Goal: Task Accomplishment & Management: Use online tool/utility

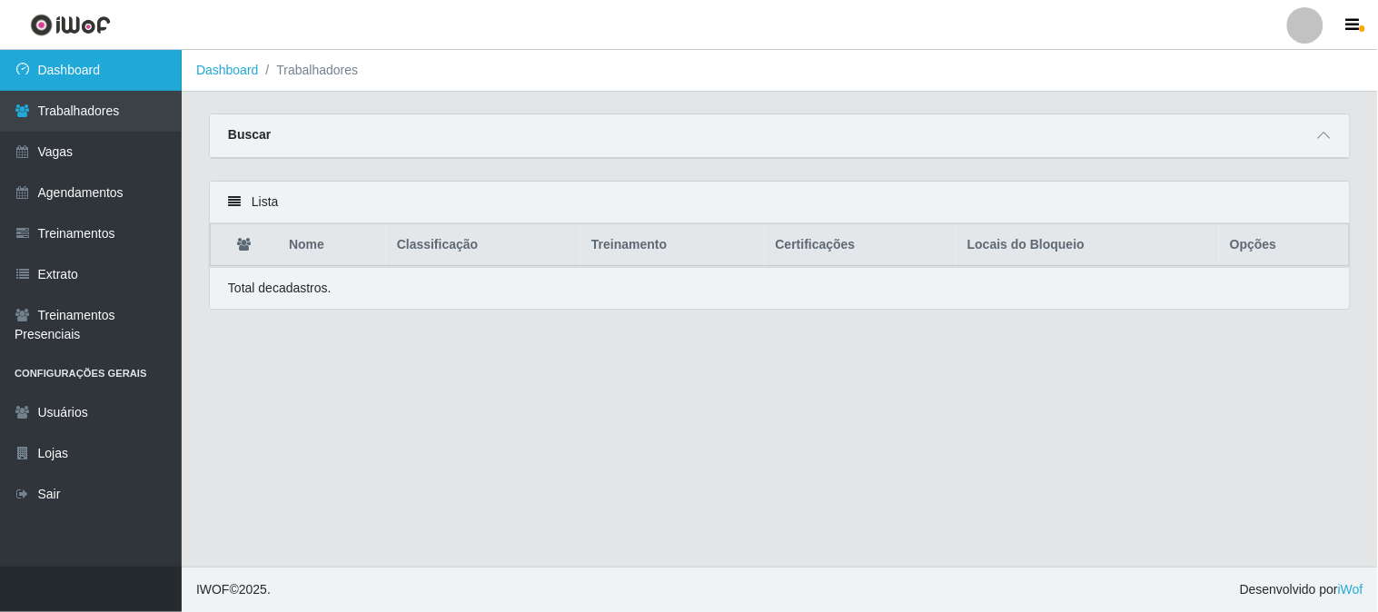
click at [114, 74] on link "Dashboard" at bounding box center [91, 70] width 182 height 41
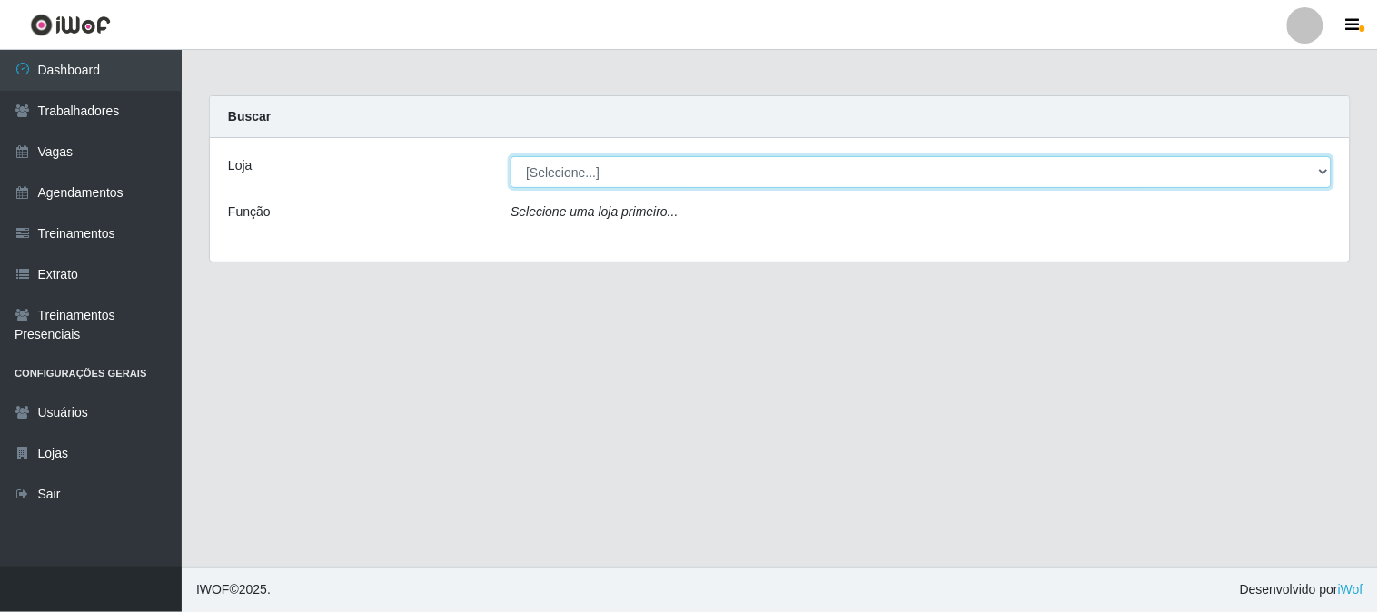
click at [678, 164] on select "[Selecione...] Sapore D'italia" at bounding box center [920, 172] width 821 height 32
select select "266"
click at [510, 156] on select "[Selecione...] Sapore D'italia" at bounding box center [920, 172] width 821 height 32
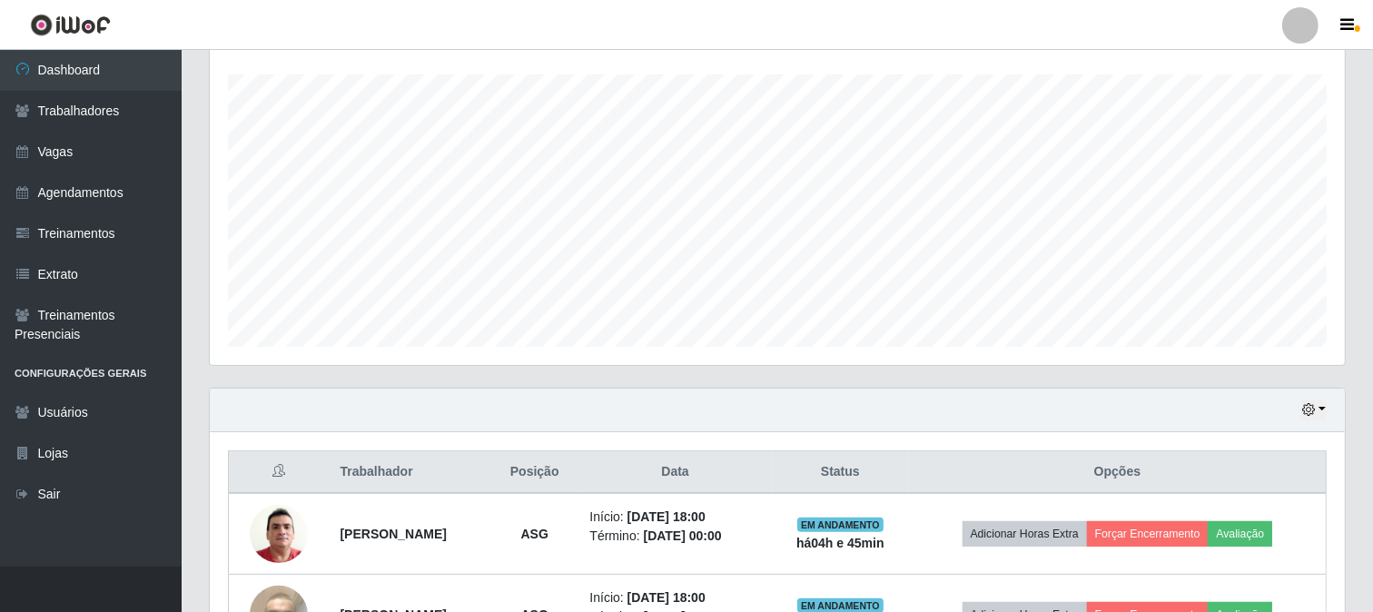
scroll to position [432, 0]
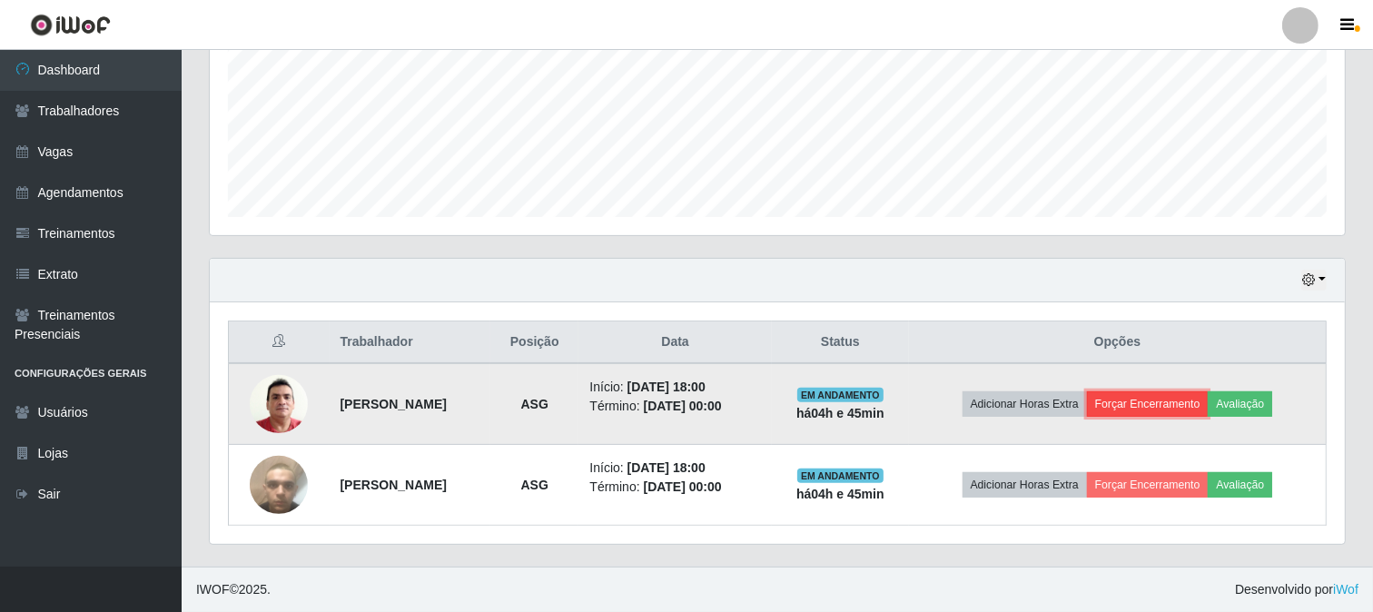
click at [1163, 401] on button "Forçar Encerramento" at bounding box center [1148, 403] width 122 height 25
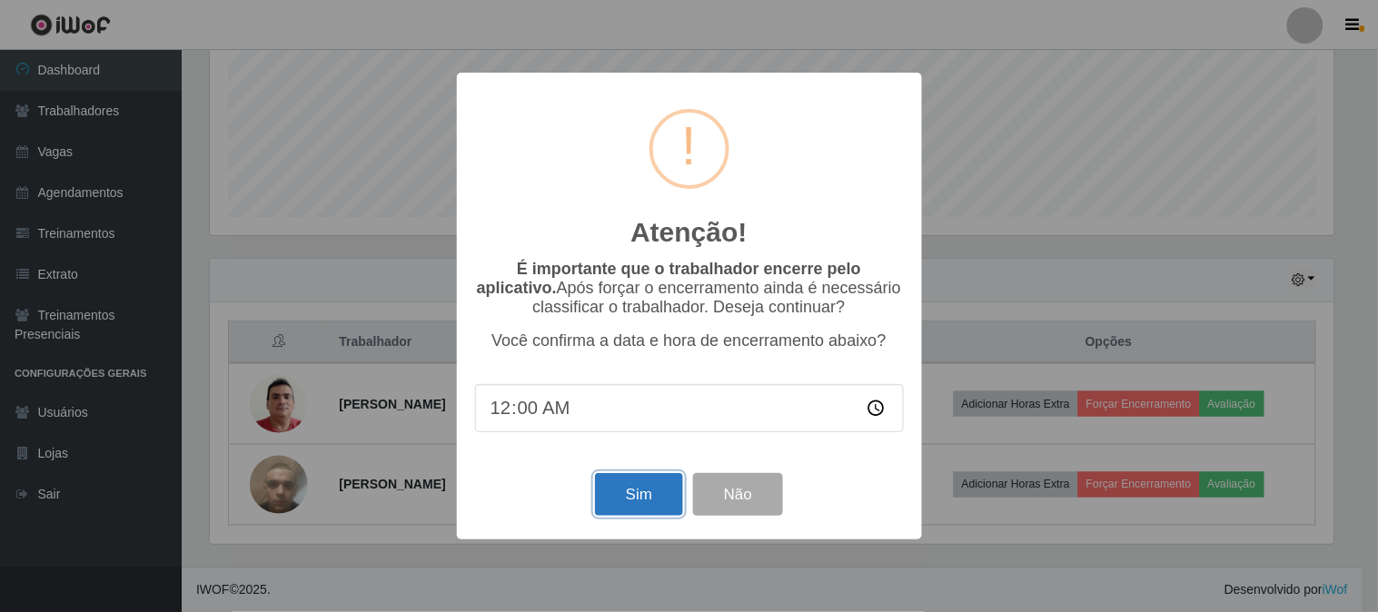
click at [628, 507] on button "Sim" at bounding box center [639, 494] width 88 height 43
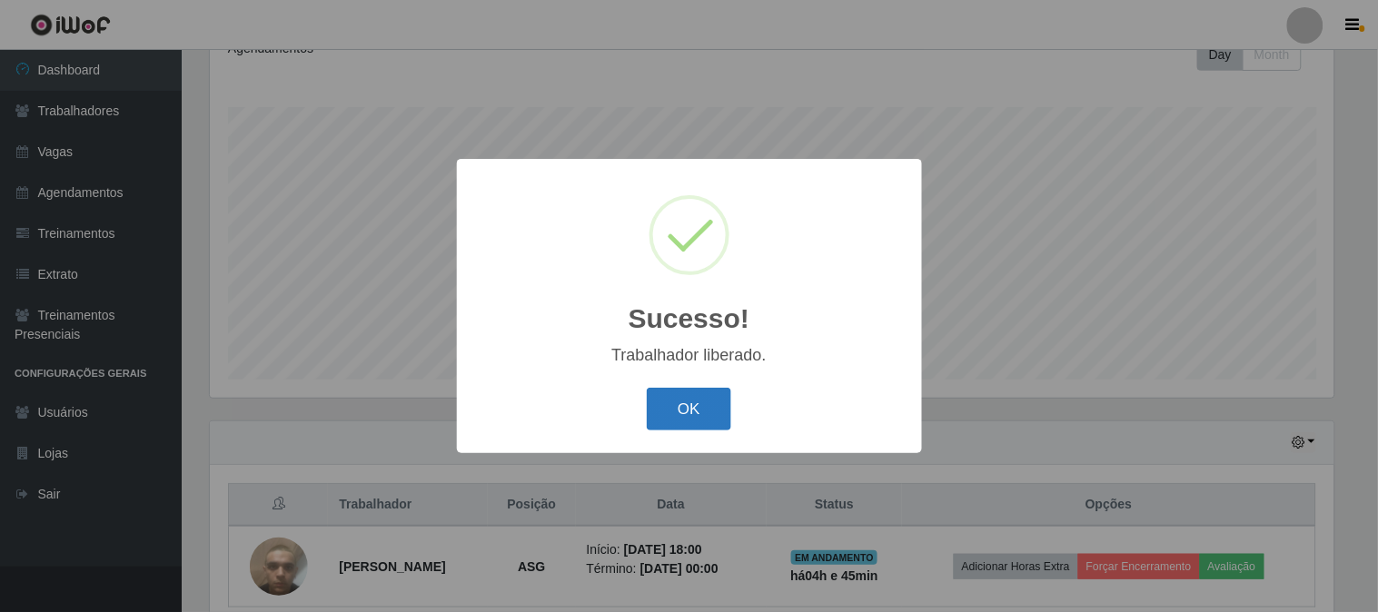
click at [678, 402] on button "OK" at bounding box center [689, 409] width 84 height 43
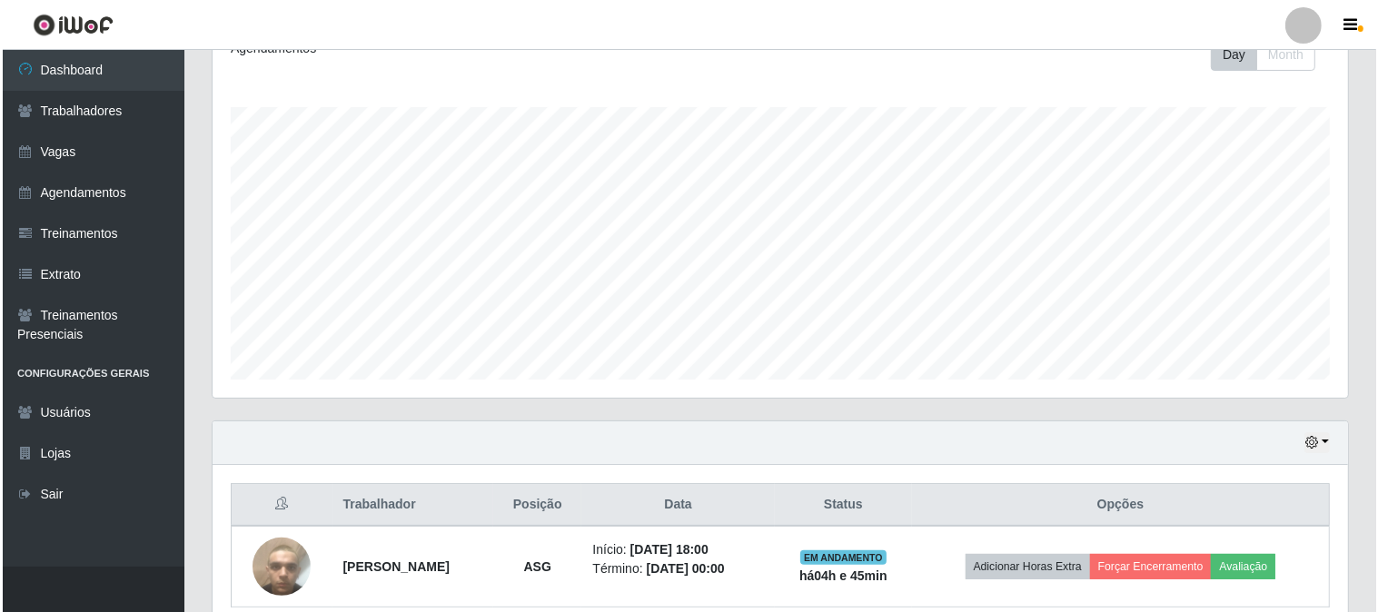
scroll to position [351, 0]
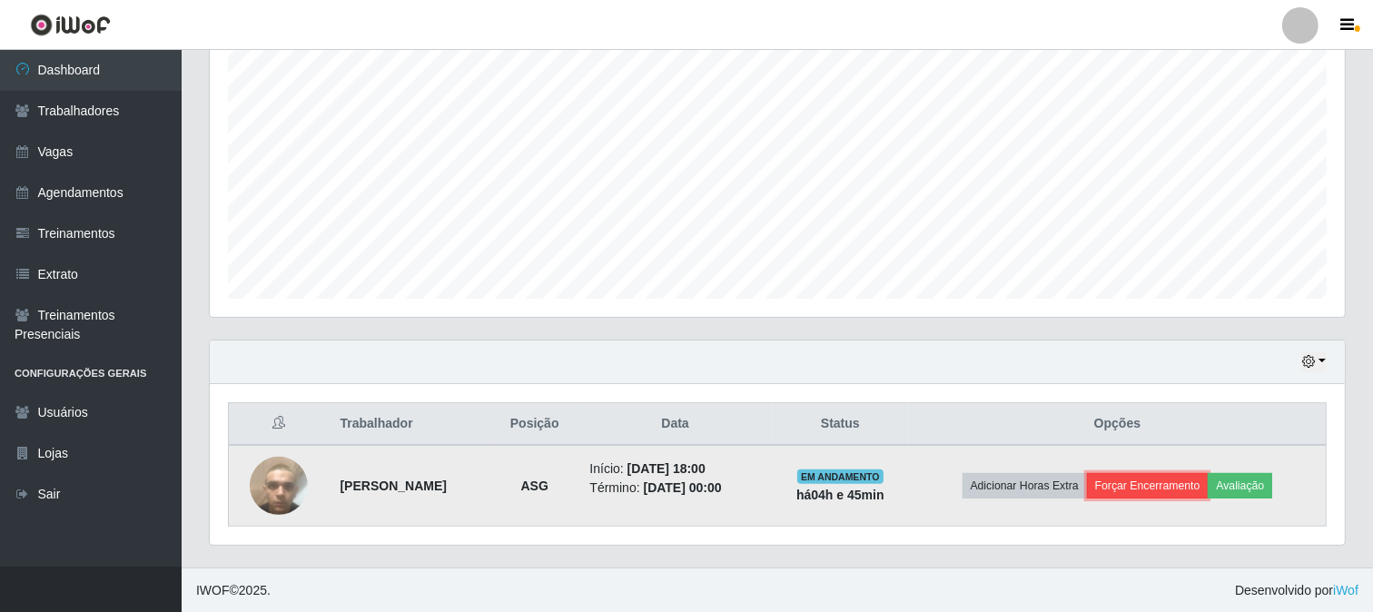
click at [1176, 482] on button "Forçar Encerramento" at bounding box center [1148, 485] width 122 height 25
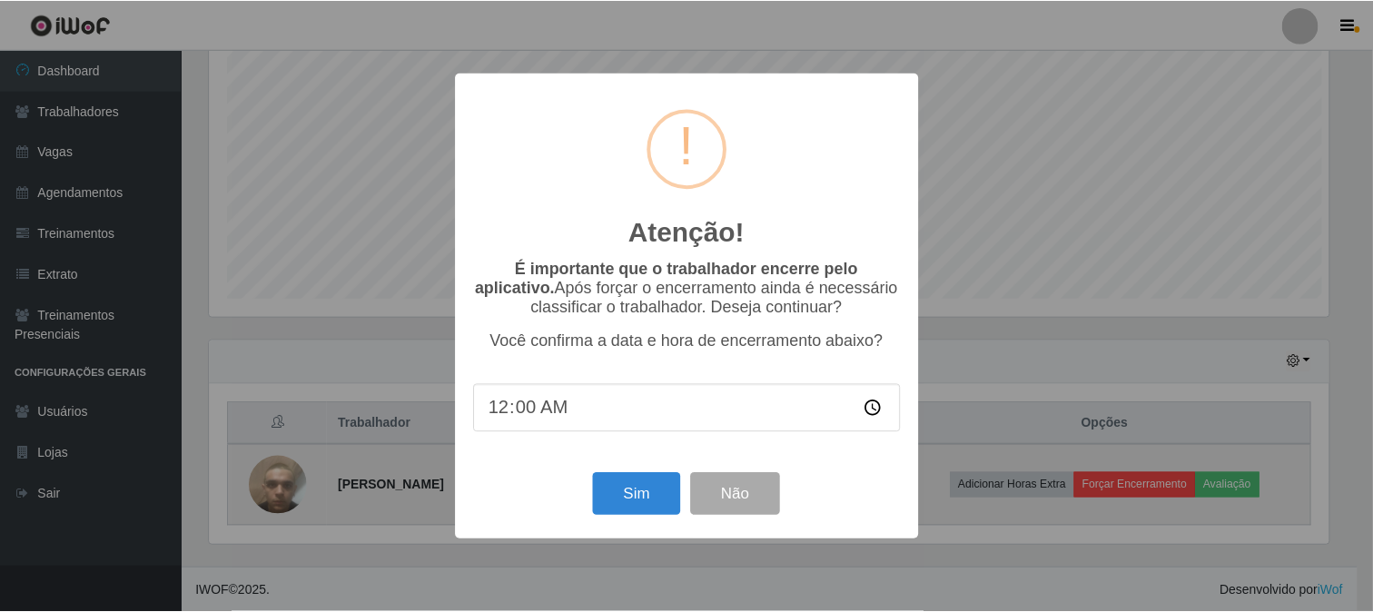
scroll to position [376, 1124]
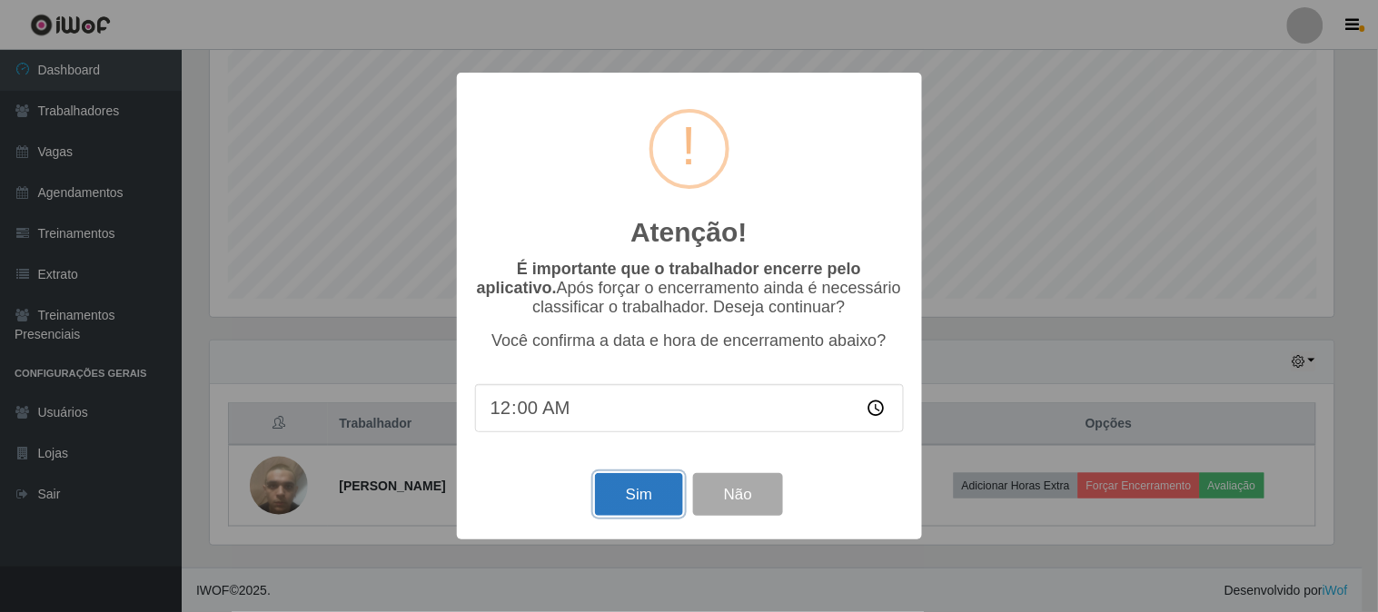
click at [609, 497] on button "Sim" at bounding box center [639, 494] width 88 height 43
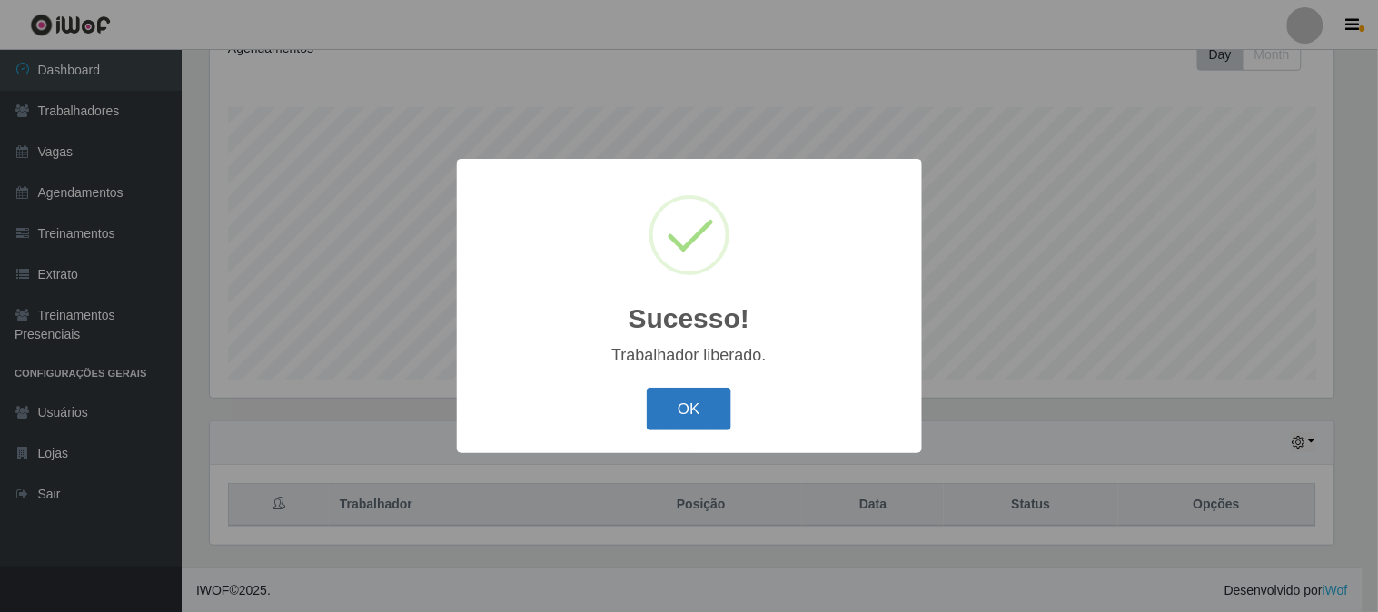
click at [684, 418] on button "OK" at bounding box center [689, 409] width 84 height 43
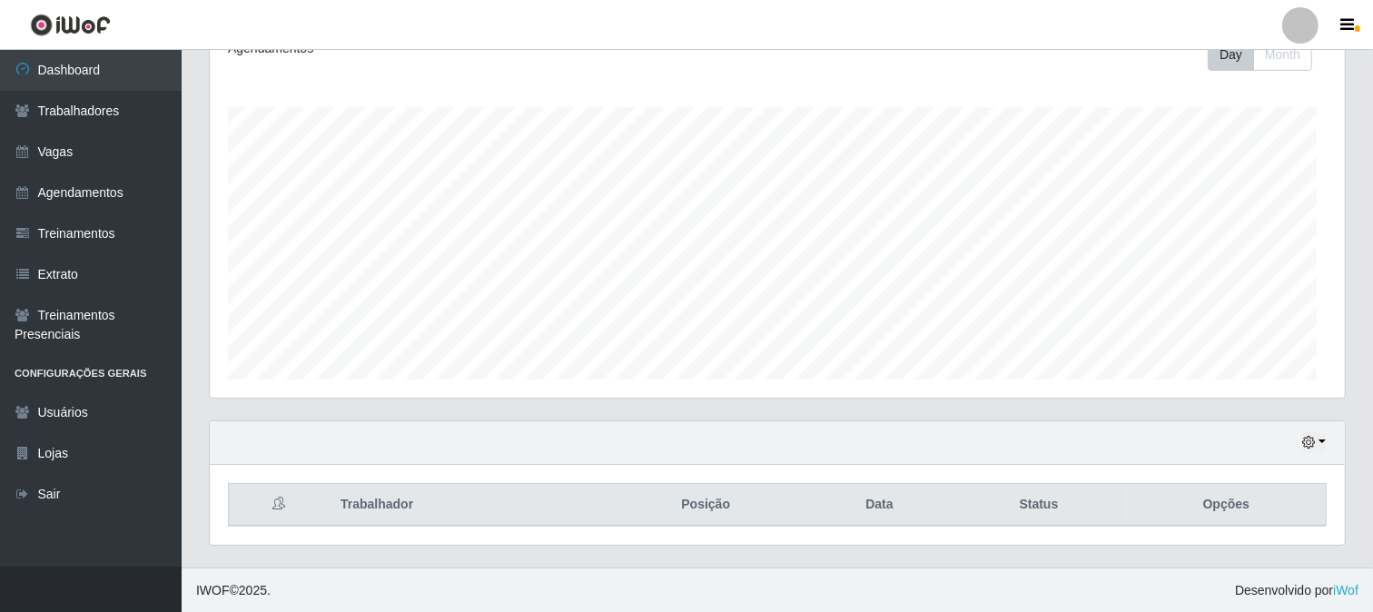
scroll to position [376, 1135]
